Goal: Task Accomplishment & Management: Manage account settings

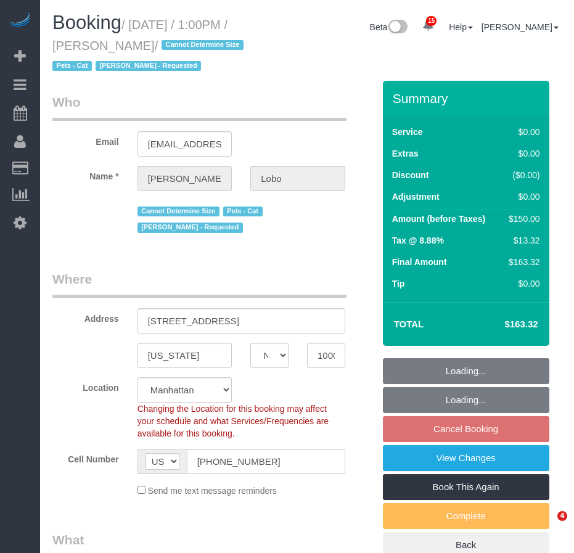
select select "NY"
select select "spot6"
select select "number:89"
select select "number:90"
select select "number:14"
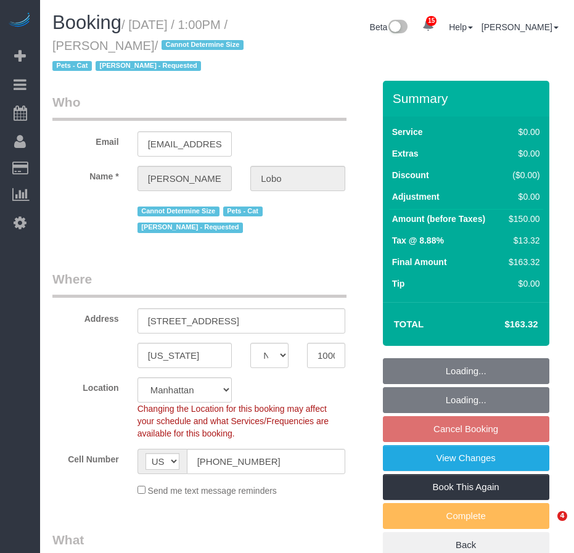
select select "number:5"
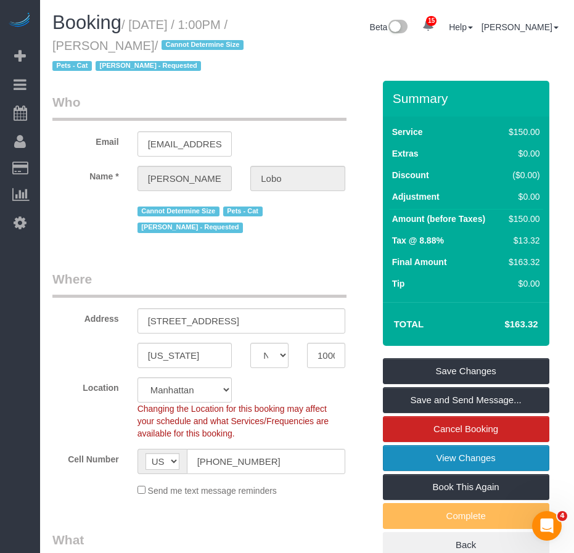
click at [414, 471] on link "View Changes" at bounding box center [466, 458] width 166 height 26
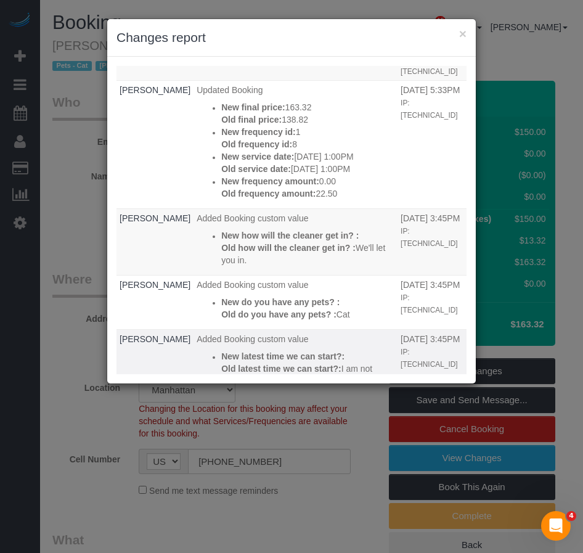
scroll to position [65, 0]
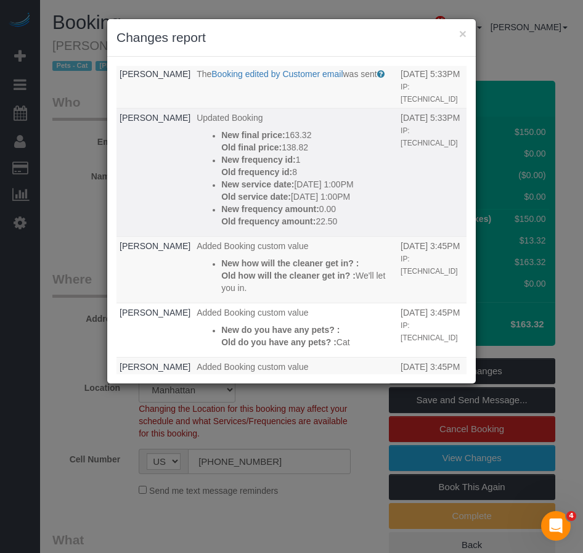
drag, startPoint x: 336, startPoint y: 196, endPoint x: 180, endPoint y: 188, distance: 156.2
click at [197, 188] on ul "New final price: 163.32 Old final price: 138.82 New frequency id: 1 Old frequen…" at bounding box center [296, 178] width 198 height 99
copy div "New service date: 09/13/2025 1:00PM Old service date: 10/11/2025 1:00PM"
drag, startPoint x: 264, startPoint y: 173, endPoint x: 185, endPoint y: 130, distance: 90.2
click at [221, 130] on div "New final price: 163.32 Old final price: 138.82 New frequency id: 1 Old frequen…" at bounding box center [307, 178] width 173 height 99
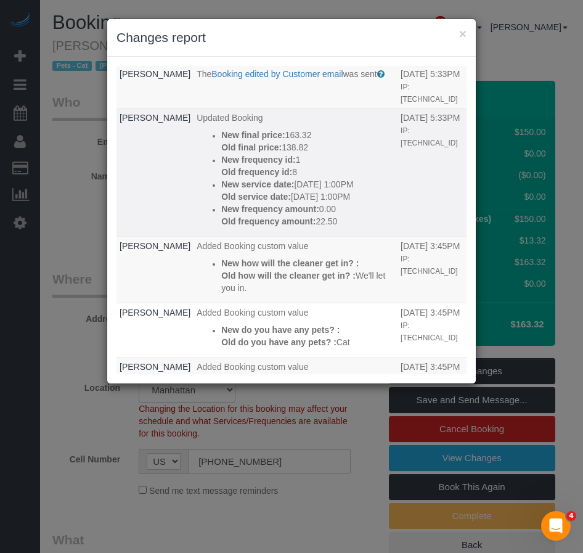
copy div "New final price: 163.32 Old final price: 138.82 New frequency id: 1 Old frequen…"
drag, startPoint x: 306, startPoint y: 225, endPoint x: 185, endPoint y: 210, distance: 122.3
click at [221, 210] on div "New frequency amount: 0.00 Old frequency amount: 22.50" at bounding box center [307, 215] width 173 height 25
copy div "New frequency amount: 0.00 Old frequency amount: 22.50"
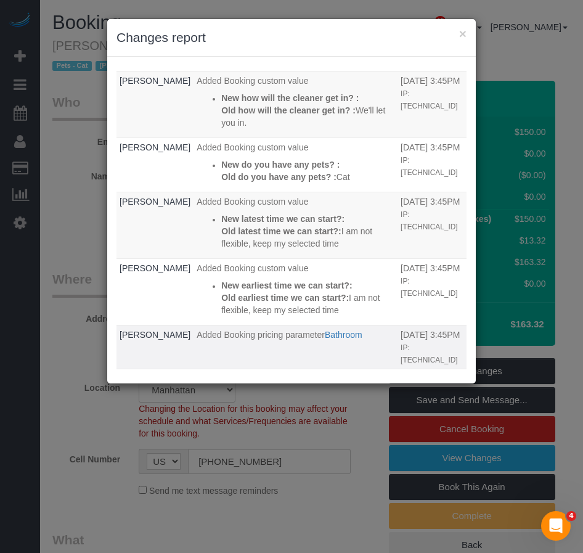
scroll to position [250, 0]
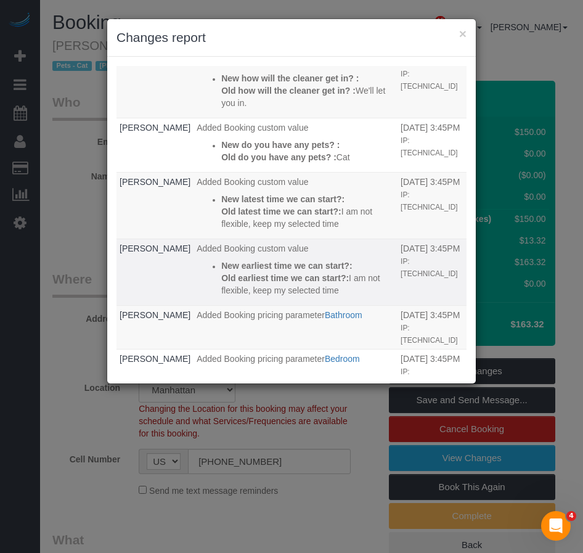
drag, startPoint x: 288, startPoint y: 284, endPoint x: 175, endPoint y: 253, distance: 117.5
click at [221, 260] on li "New earliest time we can start?: Old earliest time we can start?: I am not flex…" at bounding box center [307, 278] width 173 height 37
copy div "New earliest time we can start?: Old earliest time we can start?: I am not flex…"
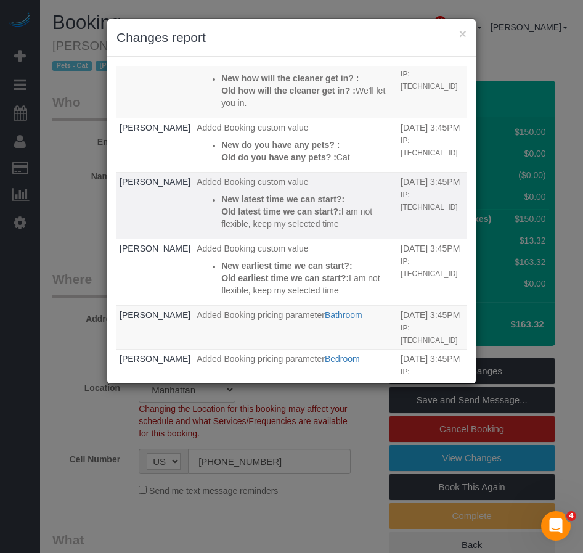
drag, startPoint x: 293, startPoint y: 207, endPoint x: 178, endPoint y: 187, distance: 117.1
click at [221, 193] on li "New latest time we can start?: Old latest time we can start?: I am not flexible…" at bounding box center [307, 211] width 173 height 37
copy div "New latest time we can start?: Old latest time we can start?: I am not flexible…"
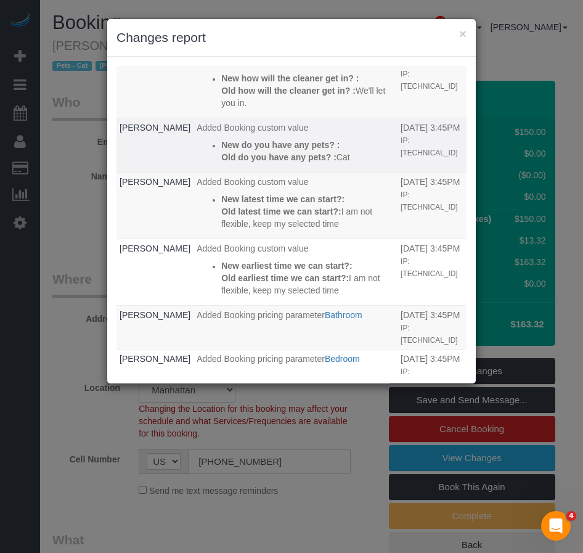
drag, startPoint x: 322, startPoint y: 145, endPoint x: 182, endPoint y: 133, distance: 140.5
click at [197, 139] on ul "New do you have any pets? : Old do you have any pets? : Cat" at bounding box center [296, 151] width 198 height 25
copy div "New do you have any pets? : Old do you have any pets? : Cat"
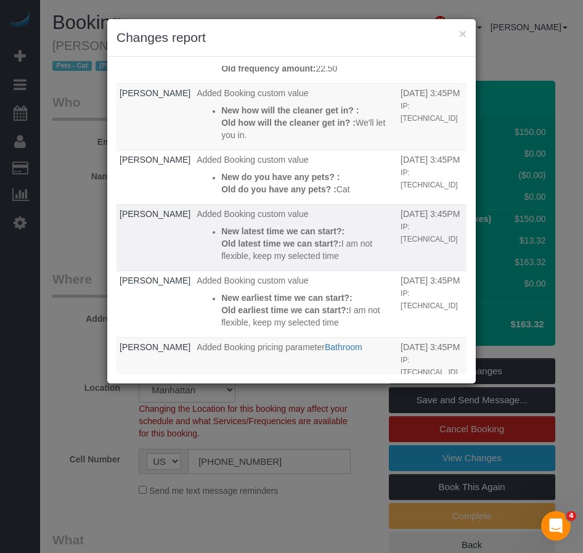
scroll to position [188, 0]
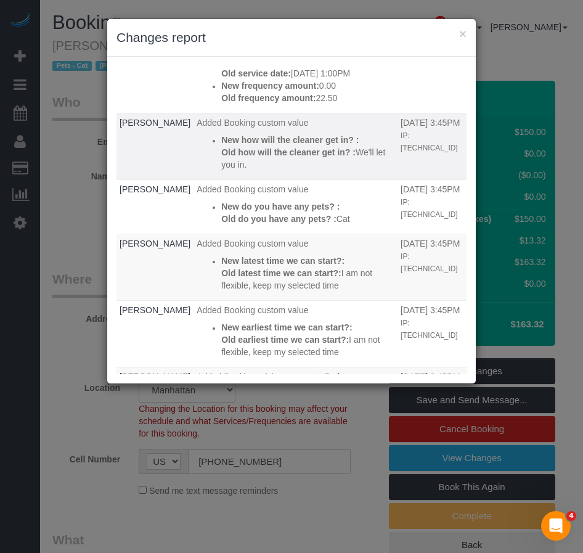
drag, startPoint x: 377, startPoint y: 155, endPoint x: 178, endPoint y: 134, distance: 200.8
click at [197, 134] on ul "New how will the cleaner get in? : Old how will the cleaner get in? : We'll let…" at bounding box center [296, 152] width 198 height 37
copy div "New how will the cleaner get in? : Old how will the cleaner get in? : We'll let…"
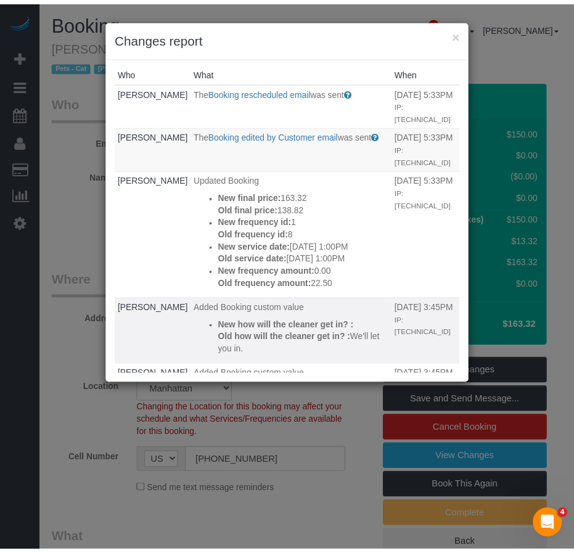
scroll to position [0, 0]
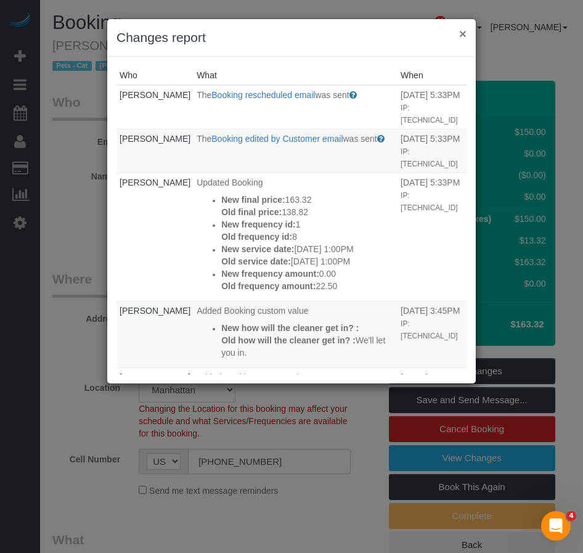
click at [462, 34] on button "×" at bounding box center [462, 33] width 7 height 13
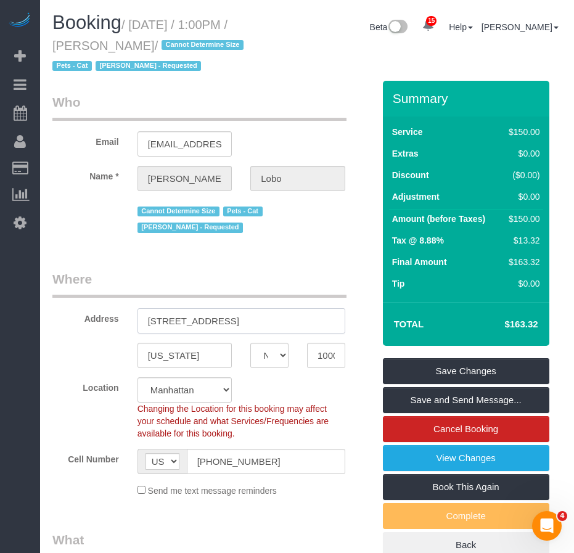
drag, startPoint x: 147, startPoint y: 343, endPoint x: 266, endPoint y: 354, distance: 118.9
click at [266, 333] on input "[STREET_ADDRESS]" at bounding box center [241, 320] width 208 height 25
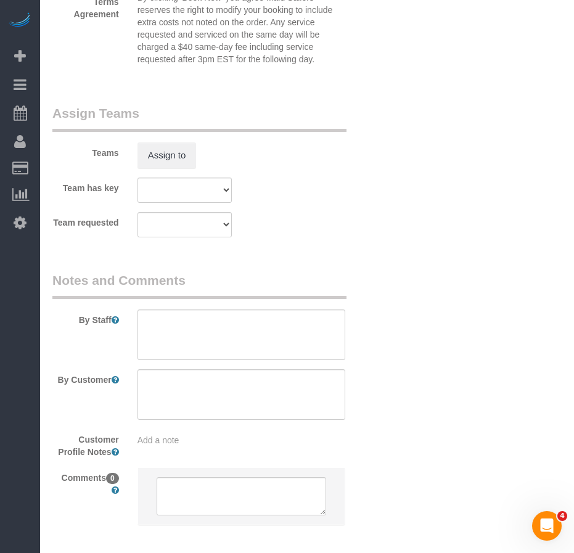
scroll to position [1767, 0]
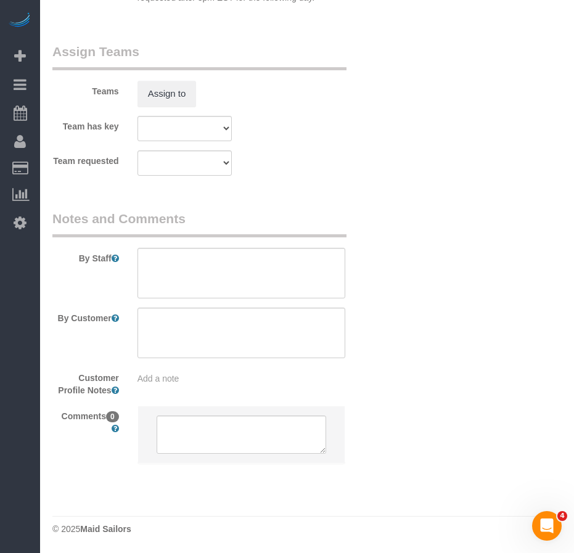
click at [179, 380] on span "Add a note" at bounding box center [158, 379] width 42 height 10
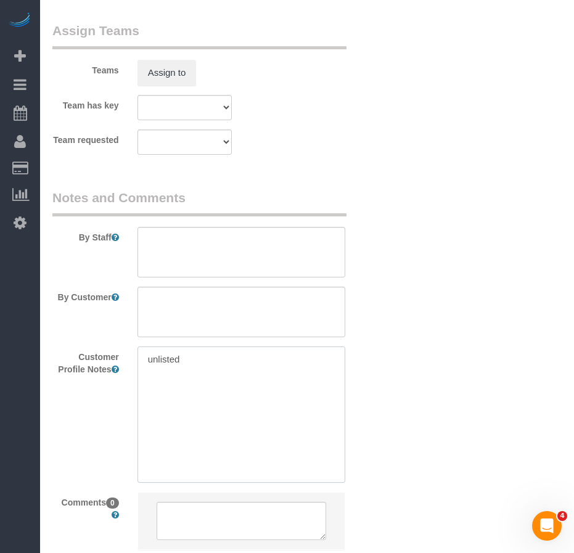
type textarea "unlisted"
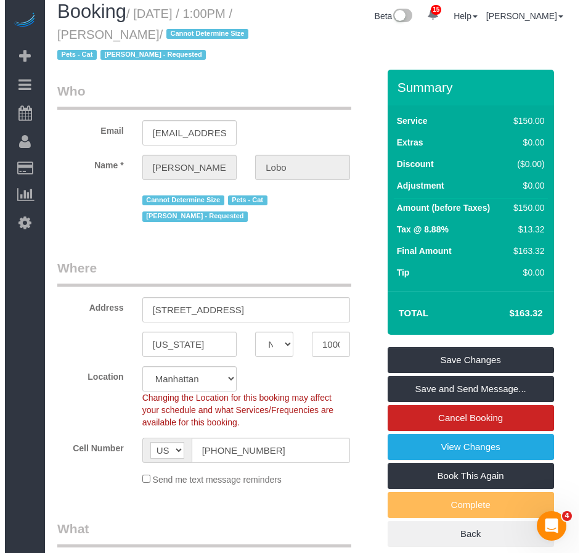
scroll to position [0, 0]
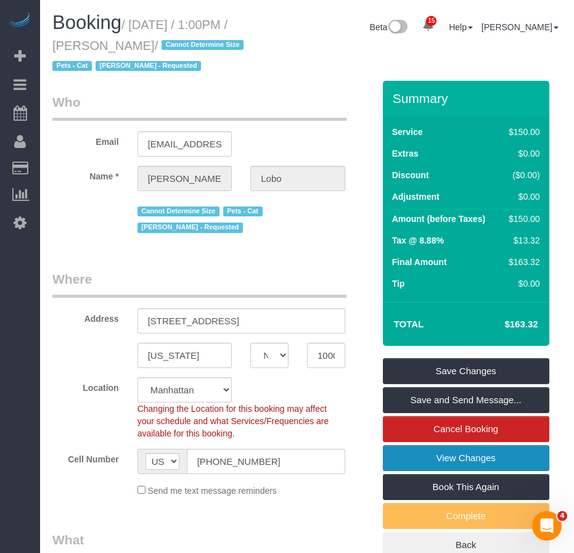
click at [418, 471] on link "View Changes" at bounding box center [466, 458] width 166 height 26
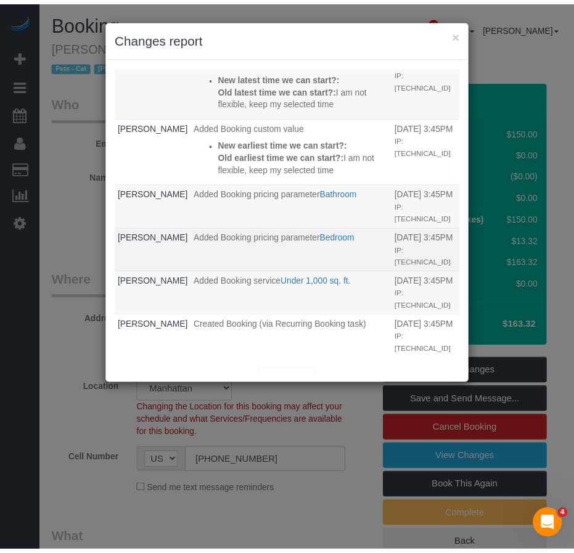
scroll to position [373, 0]
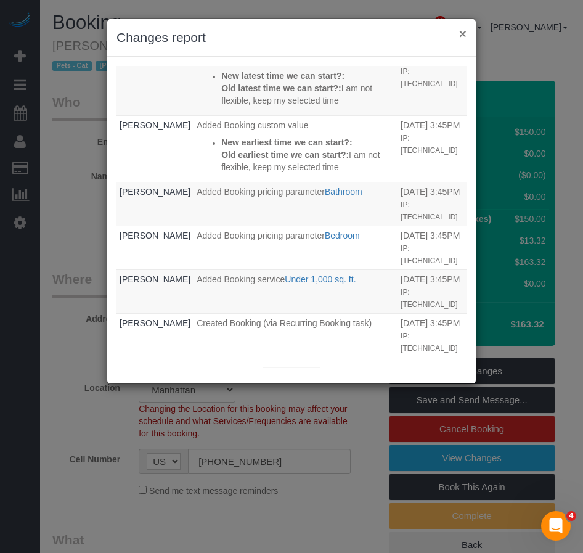
click at [460, 34] on button "×" at bounding box center [462, 33] width 7 height 13
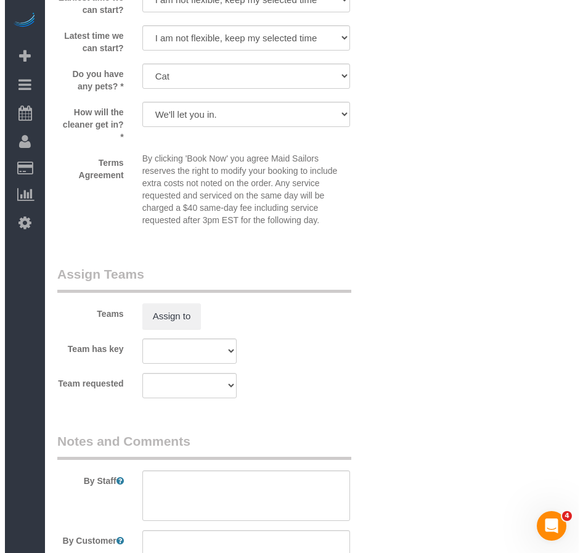
scroll to position [1541, 0]
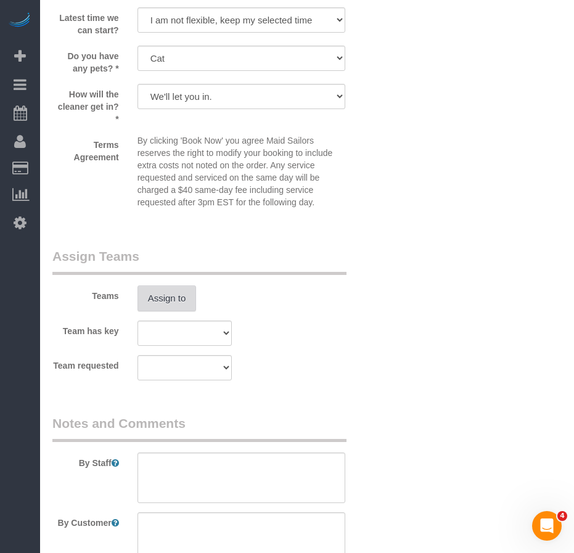
click at [176, 311] on button "Assign to" at bounding box center [166, 298] width 59 height 26
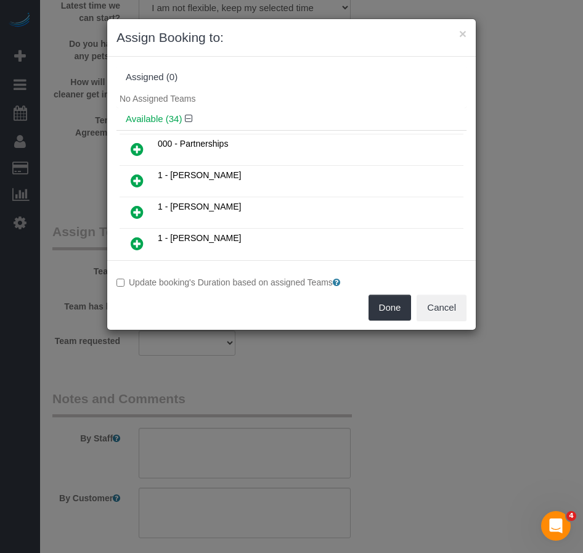
scroll to position [364, 0]
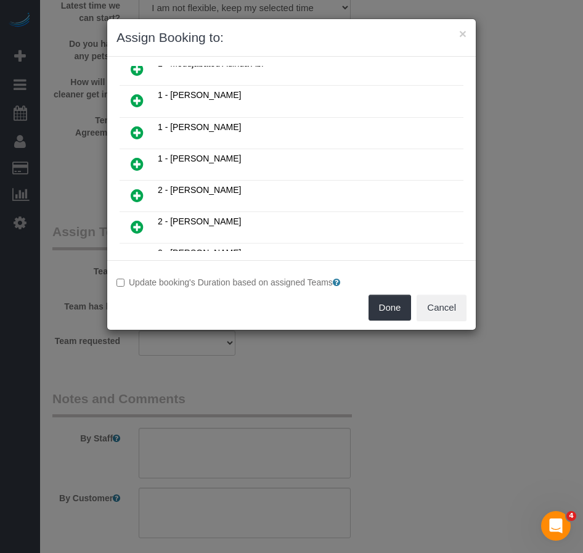
click at [136, 163] on icon at bounding box center [137, 164] width 13 height 15
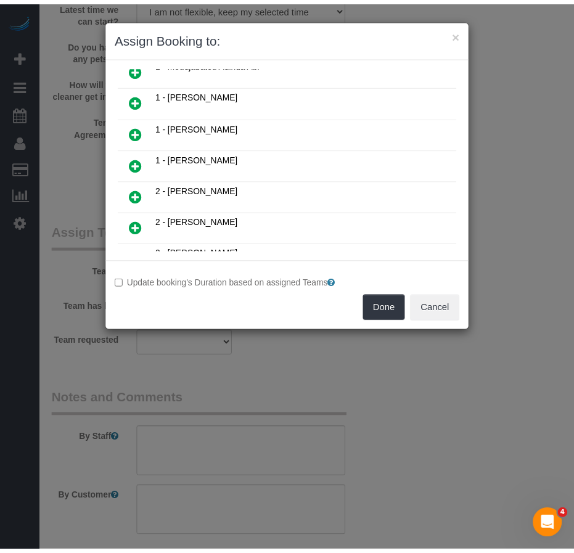
scroll to position [393, 0]
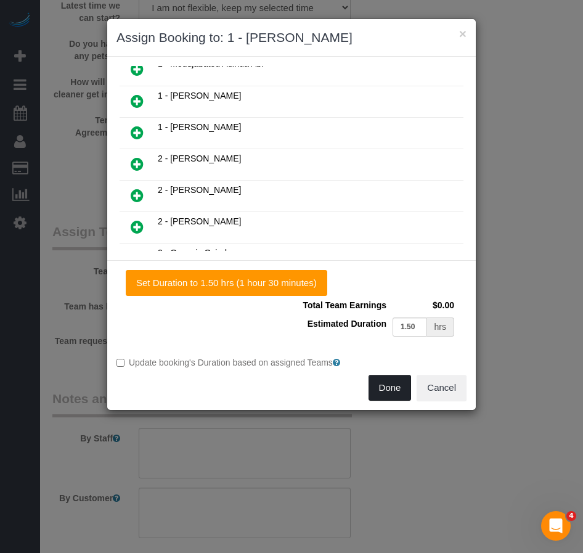
click at [386, 392] on button "Done" at bounding box center [390, 388] width 43 height 26
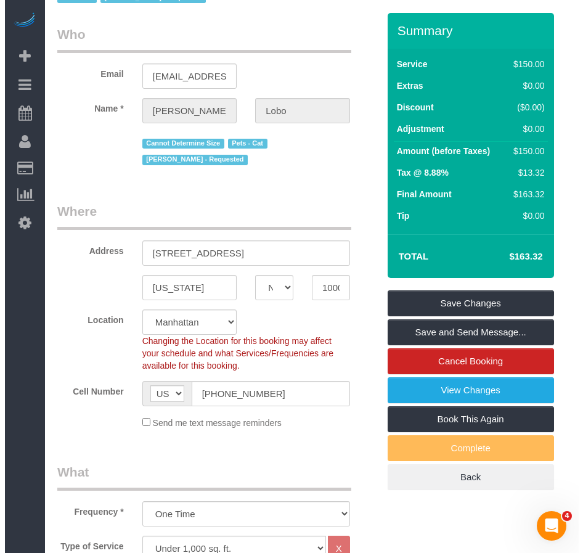
scroll to position [62, 0]
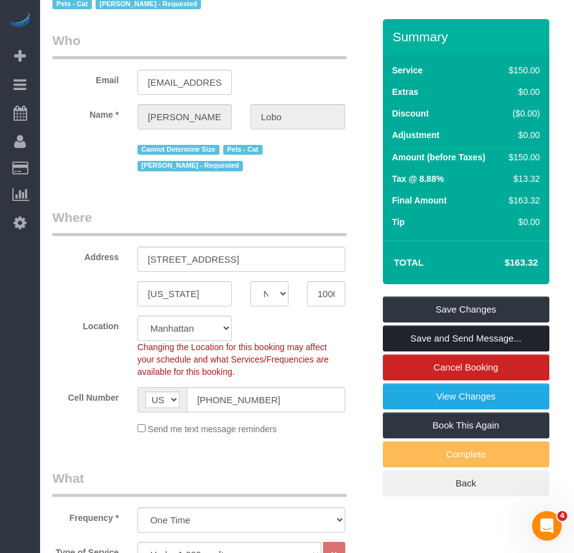
click at [441, 351] on link "Save and Send Message..." at bounding box center [466, 338] width 166 height 26
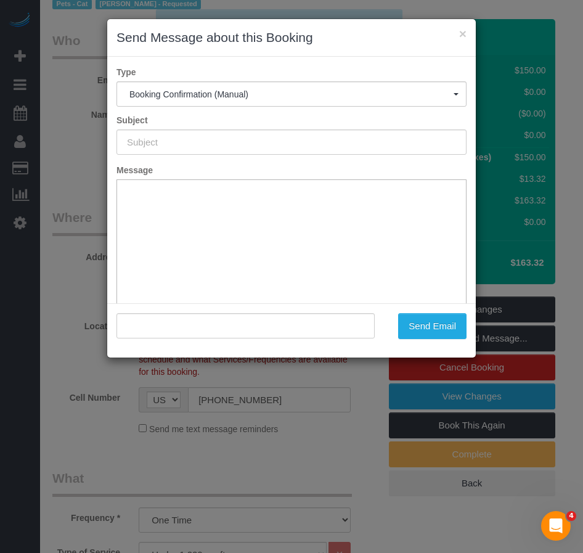
type input "Cleaning Confirmed for 09/13/2025 at 1:00pm"
type input ""Alice Lobo" <alimnyc@gmail.com>"
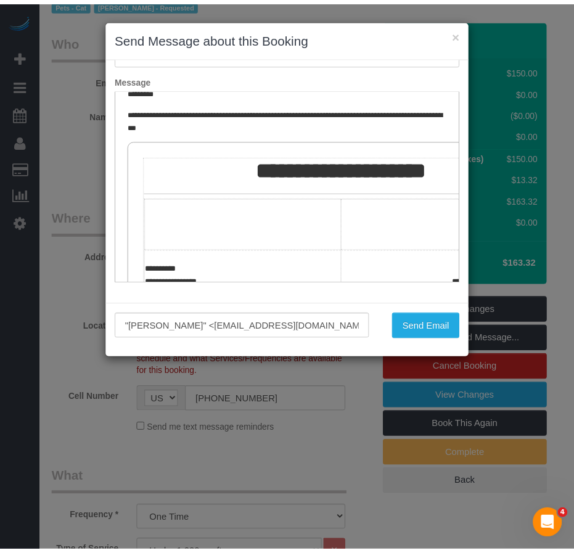
scroll to position [0, 0]
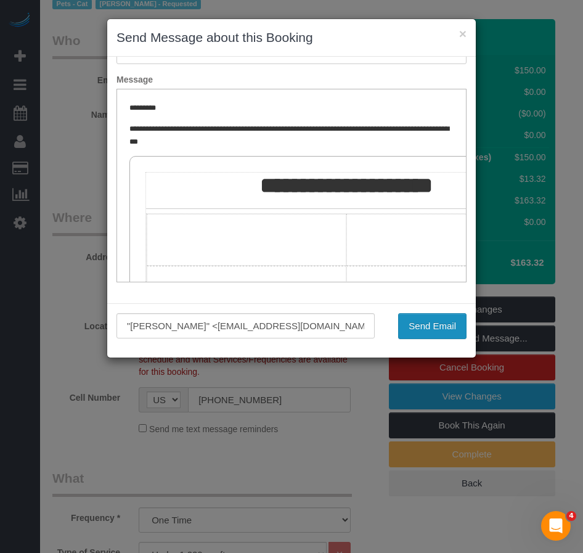
click at [440, 331] on button "Send Email" at bounding box center [432, 326] width 68 height 26
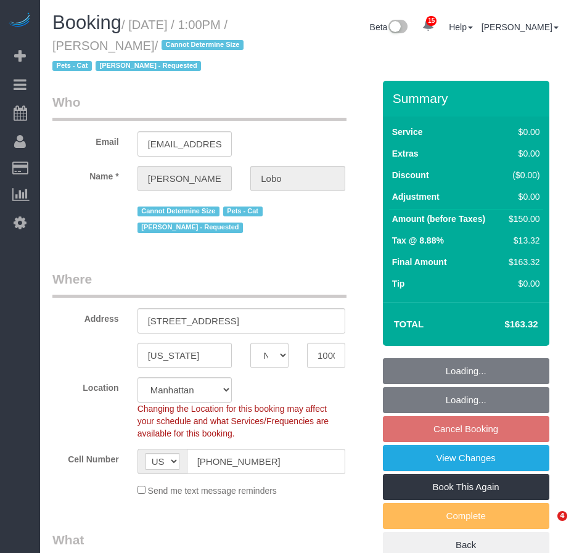
select select "NY"
select select "number:89"
select select "number:90"
select select "number:14"
select select "number:5"
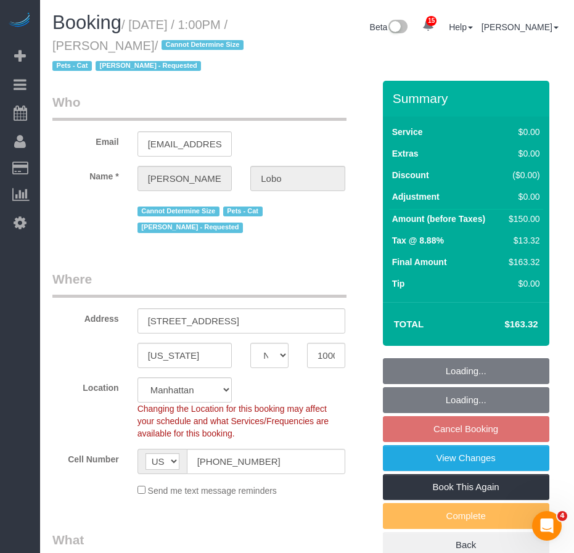
select select "object:908"
select select "string:stripe-pm_1Rosga4VGloSiKo777Tx90Dj"
select select "spot6"
